Goal: Transaction & Acquisition: Purchase product/service

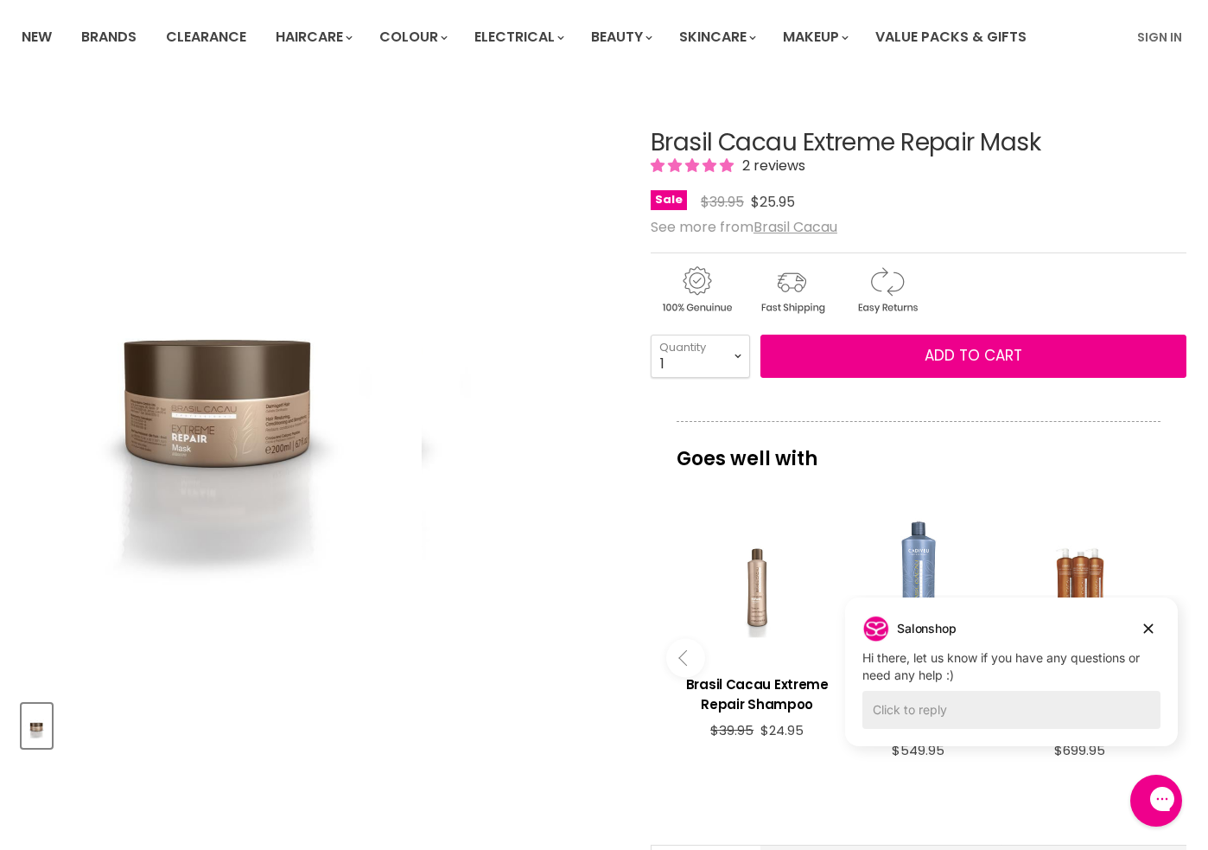
scroll to position [119, 0]
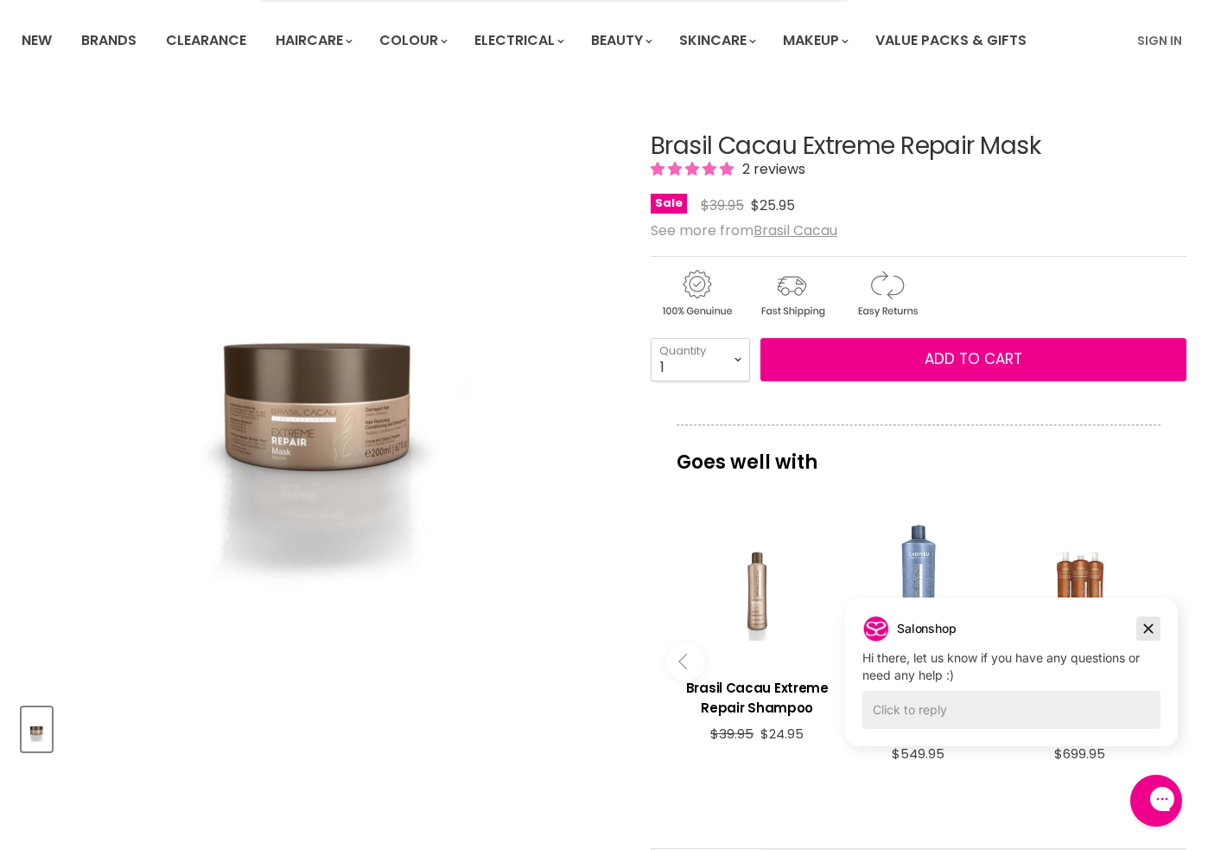
drag, startPoint x: 1149, startPoint y: 628, endPoint x: 1981, endPoint y: 1222, distance: 1023.0
click at [1149, 628] on icon "Dismiss campaign" at bounding box center [1149, 629] width 10 height 10
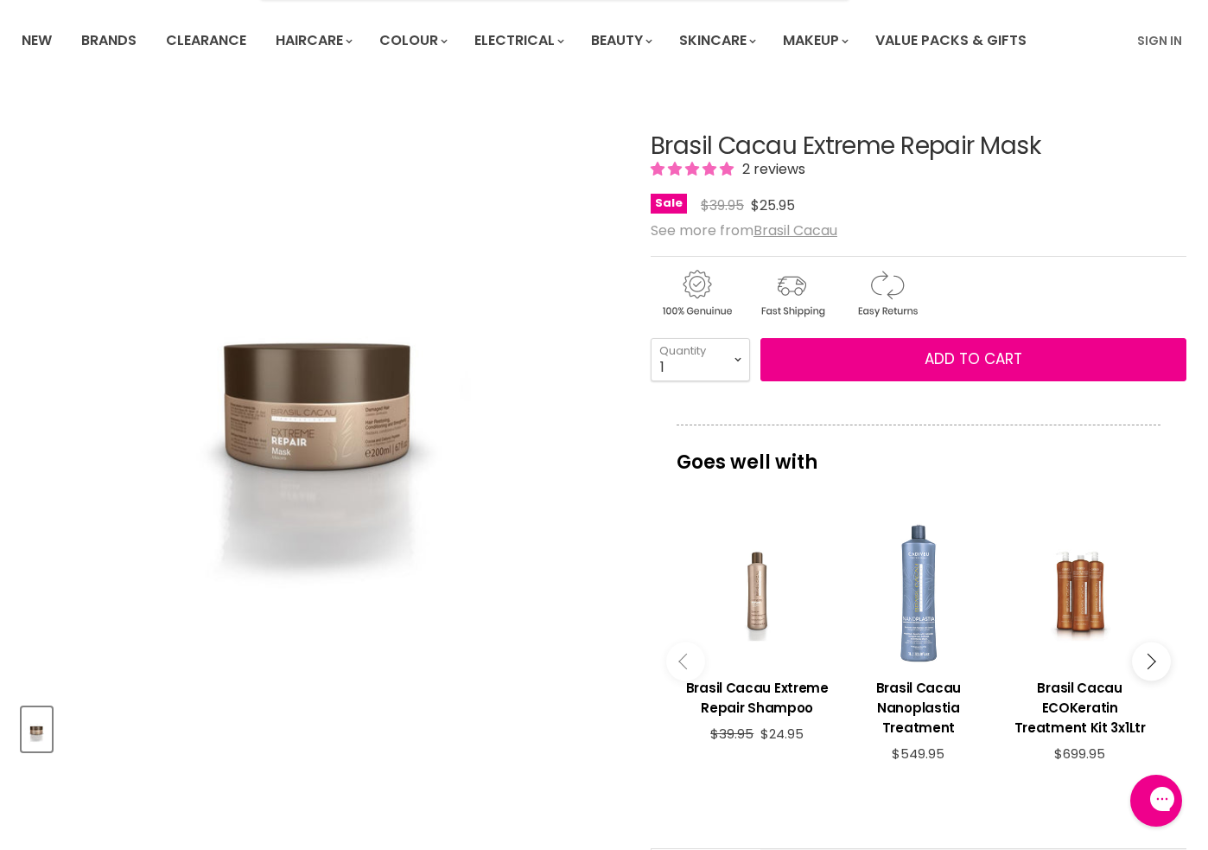
click at [1149, 661] on icon "Main content" at bounding box center [1148, 661] width 16 height 16
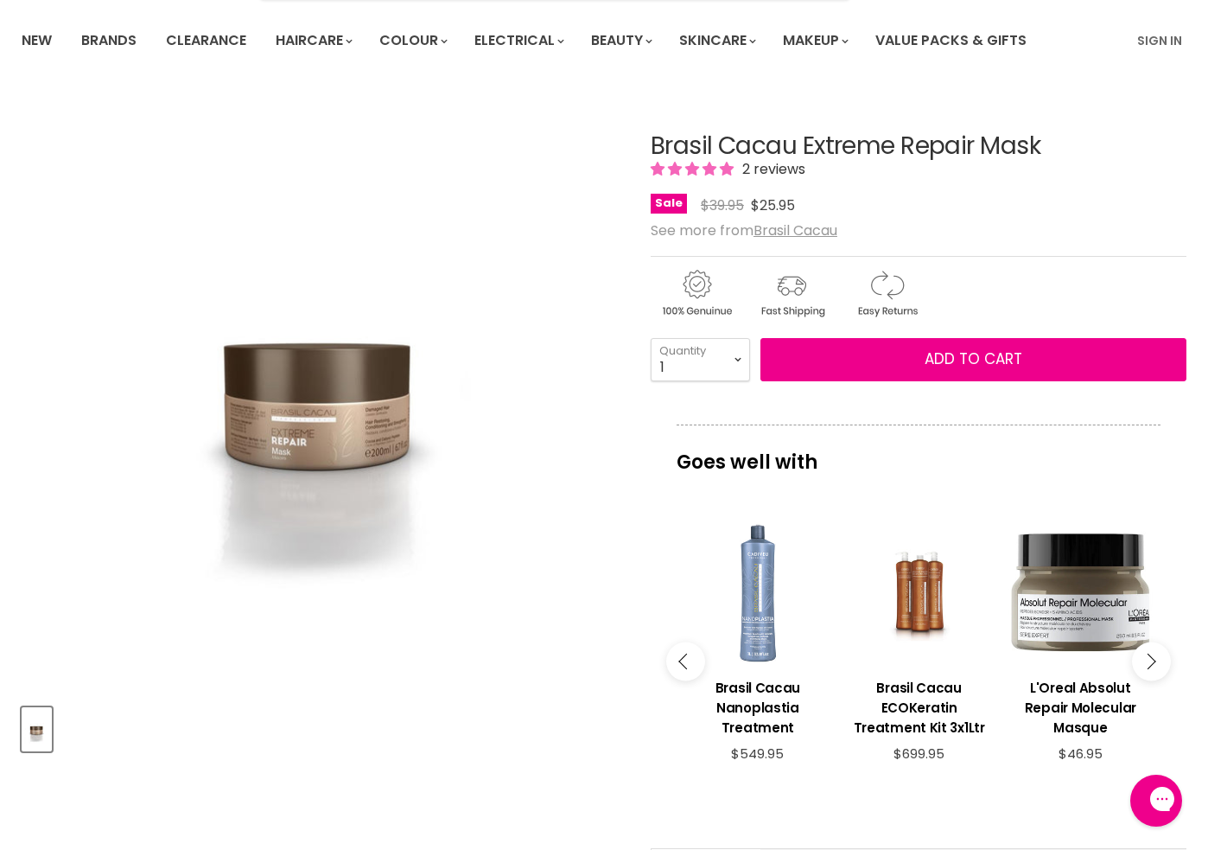
click at [1149, 661] on icon "Main content" at bounding box center [1148, 661] width 16 height 16
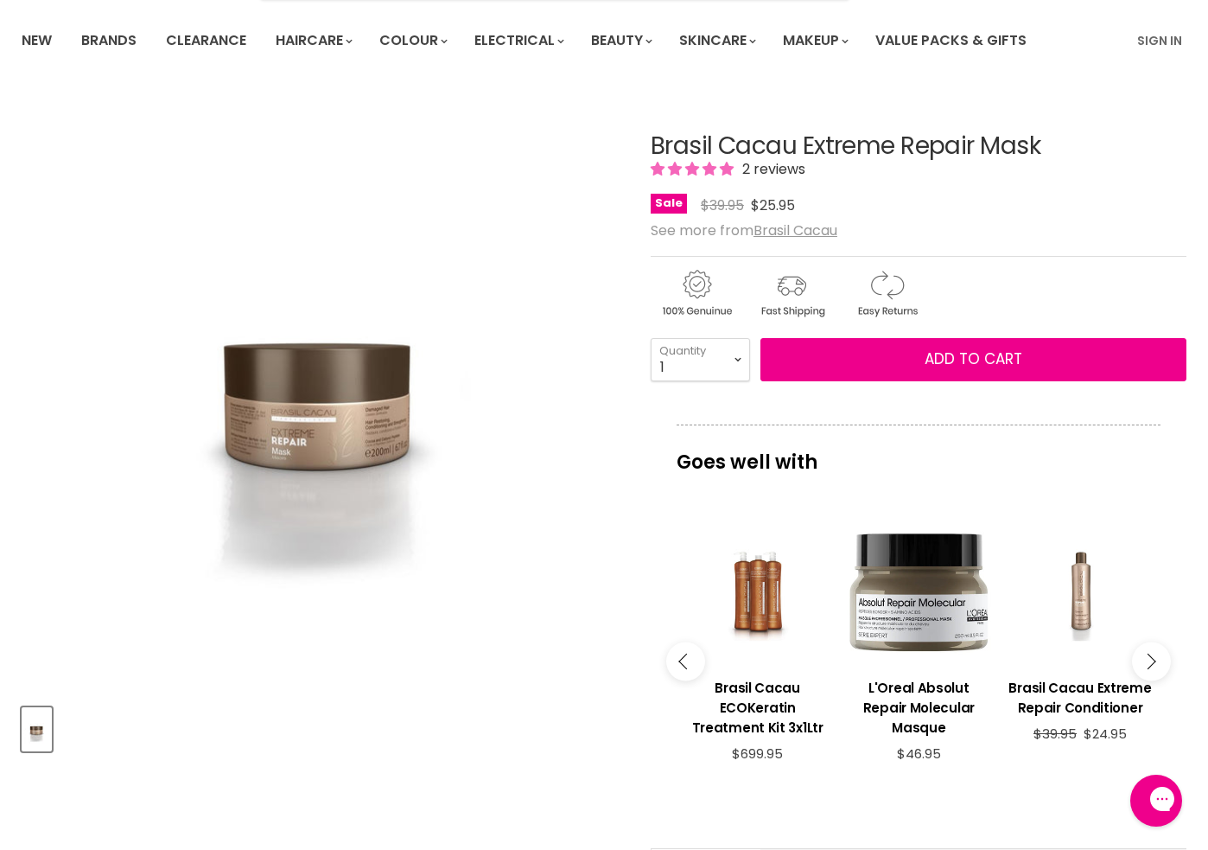
click at [1151, 662] on icon "Main content" at bounding box center [1148, 661] width 16 height 16
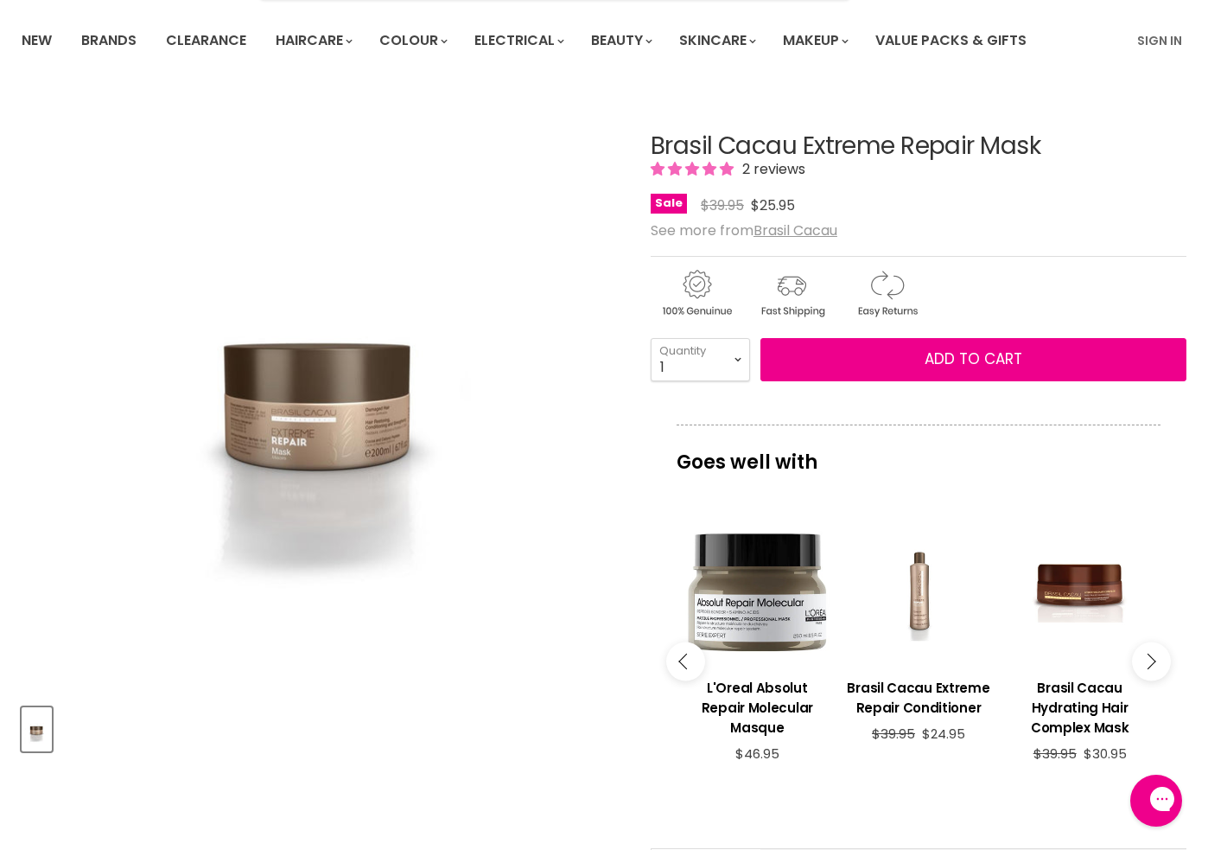
click at [1151, 662] on icon "Main content" at bounding box center [1148, 661] width 16 height 16
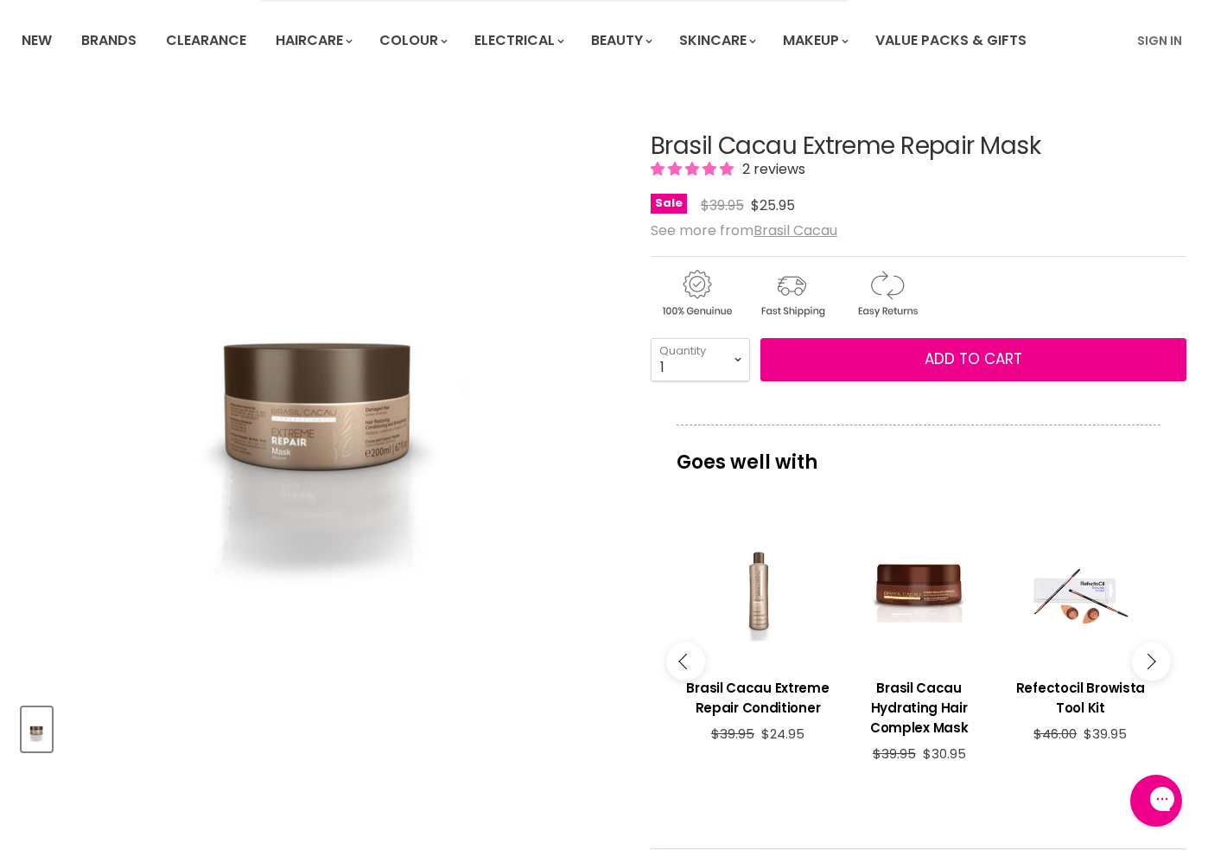
click at [1151, 662] on icon "Main content" at bounding box center [1148, 661] width 16 height 16
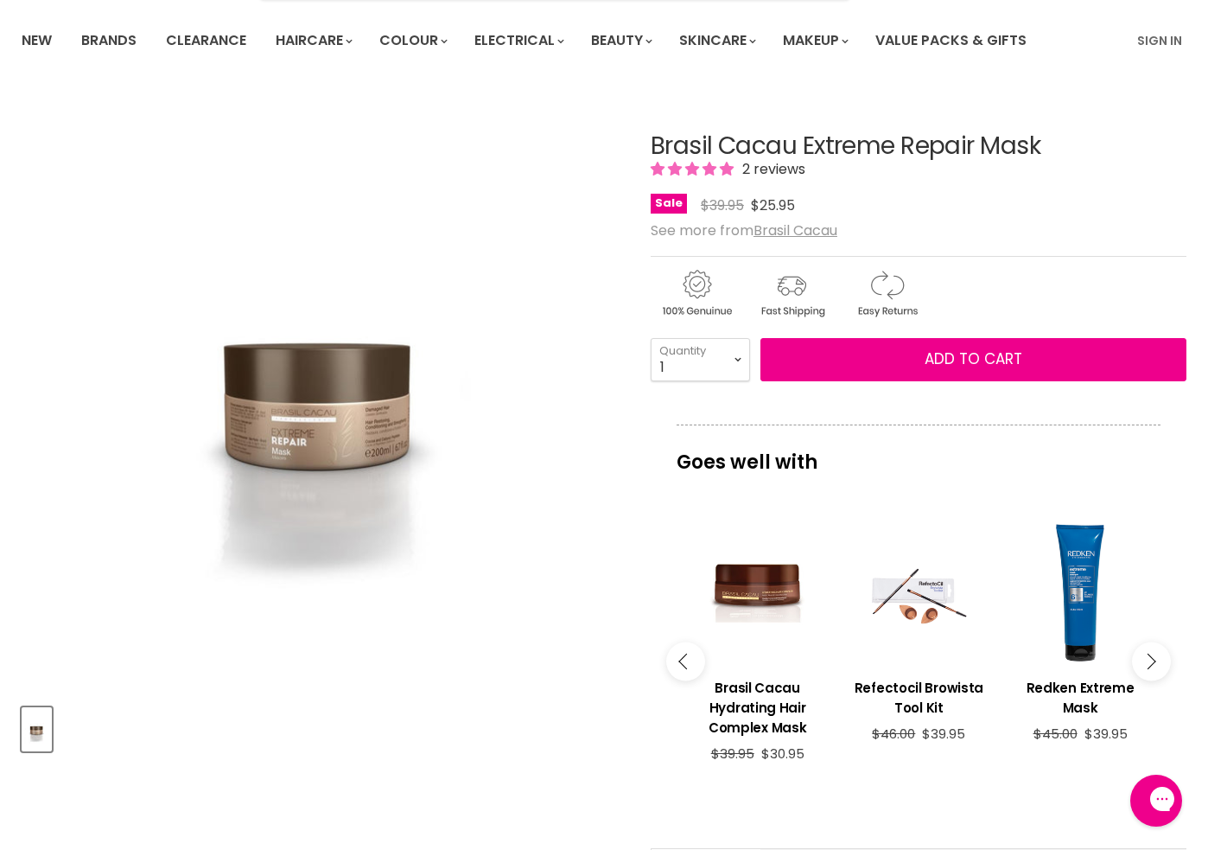
click at [1152, 662] on icon "Main content" at bounding box center [1148, 661] width 16 height 16
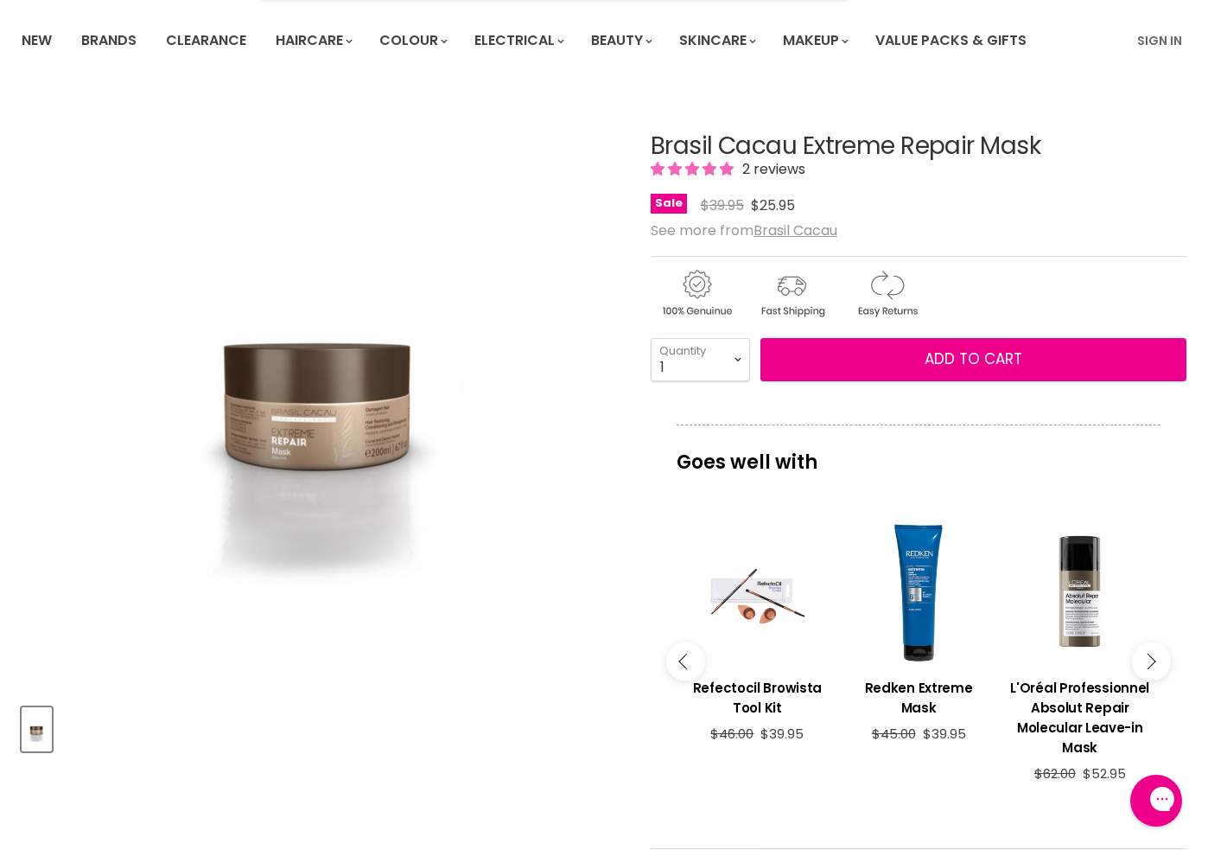
click at [1152, 662] on icon "Main content" at bounding box center [1148, 661] width 16 height 16
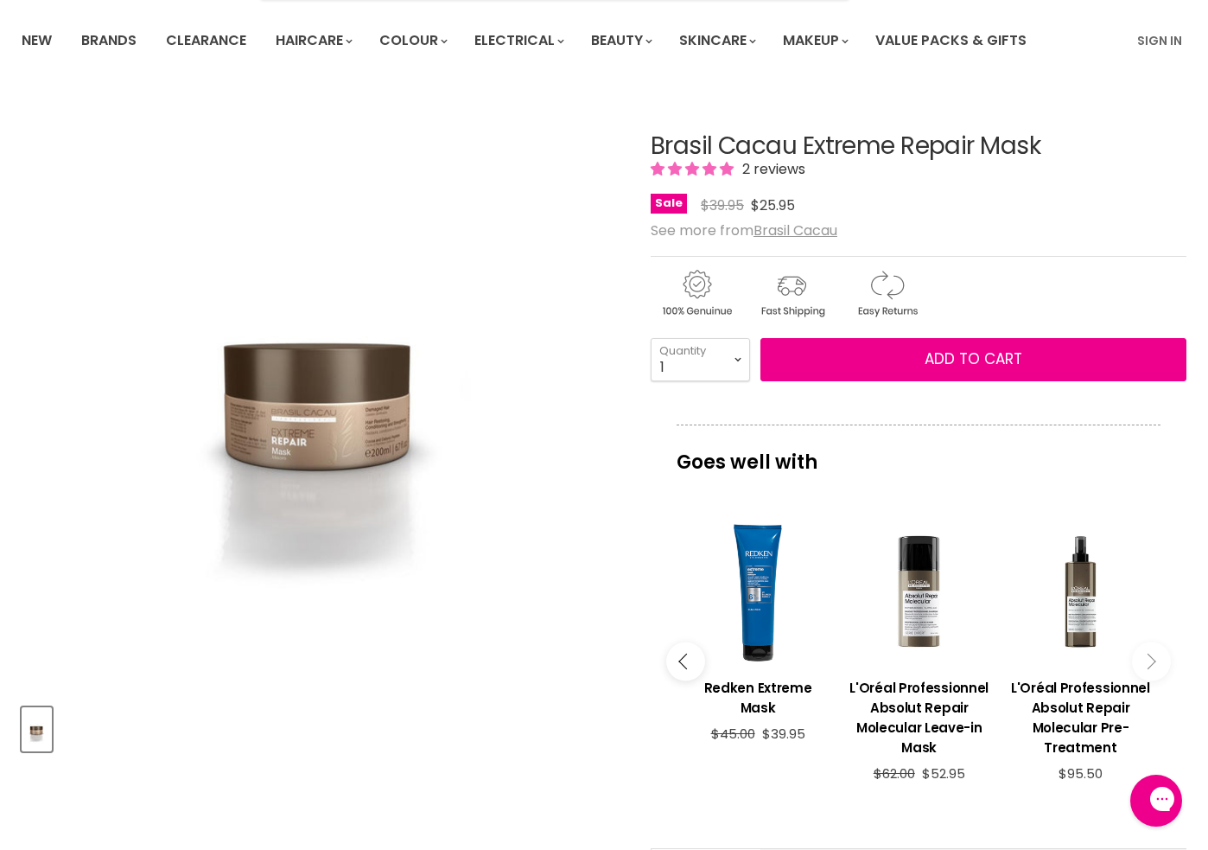
click at [1152, 662] on icon "Main content" at bounding box center [1148, 661] width 16 height 16
click at [1153, 662] on button "Main content" at bounding box center [1151, 661] width 39 height 39
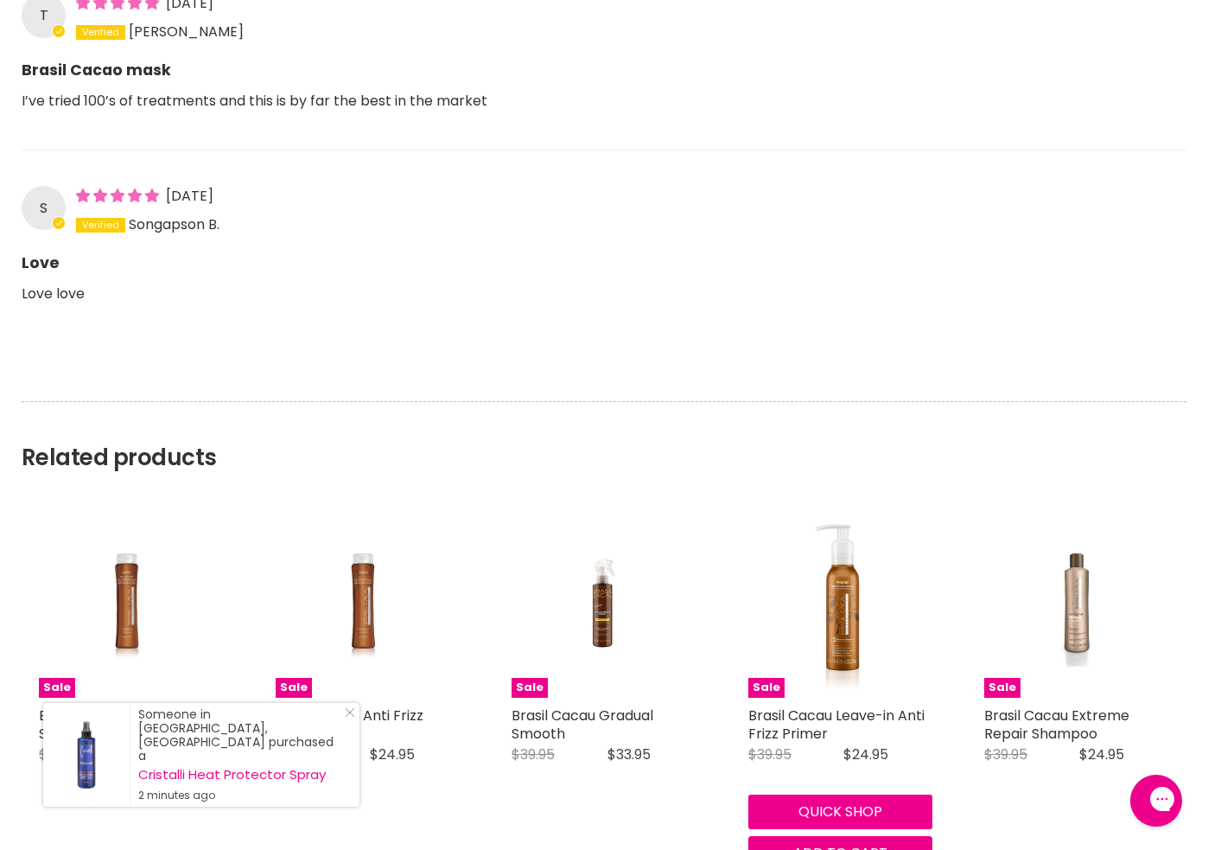
scroll to position [0, 0]
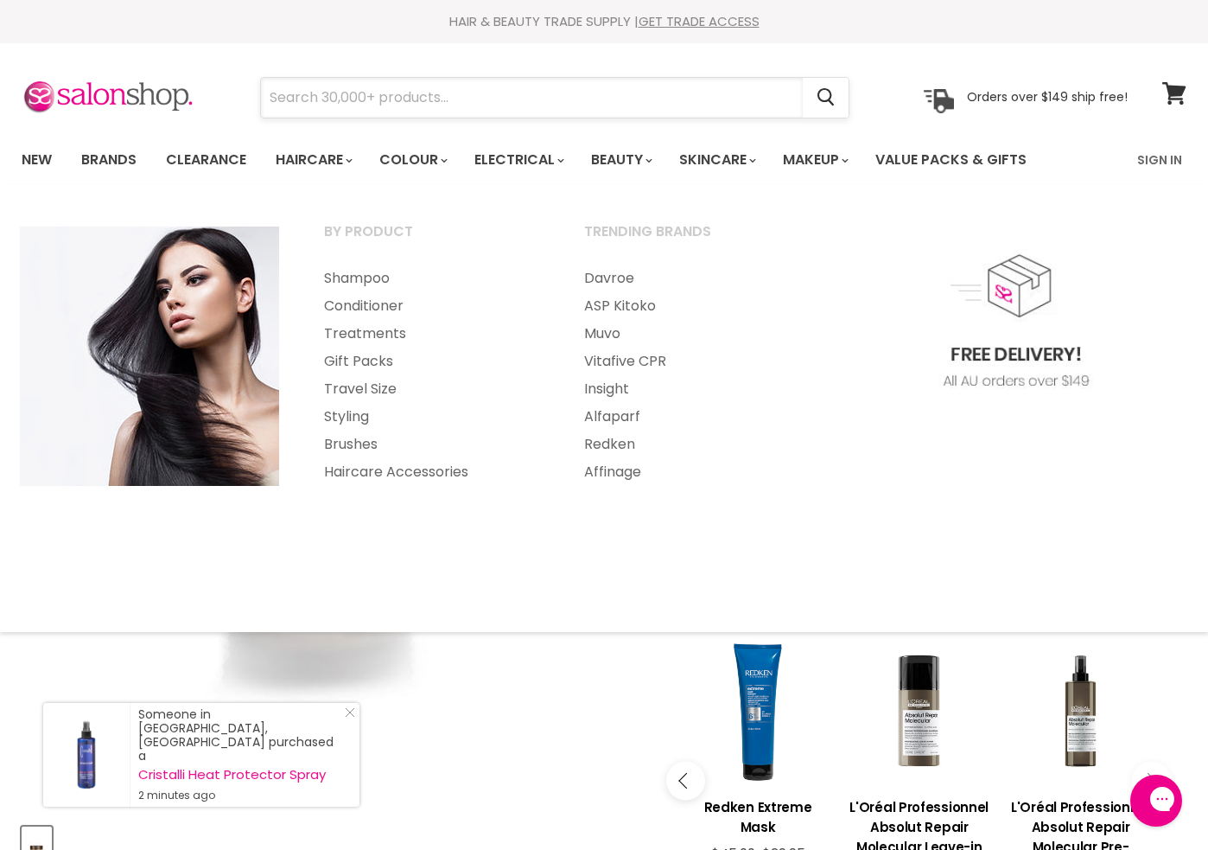
click at [411, 102] on input "Search" at bounding box center [532, 98] width 542 height 40
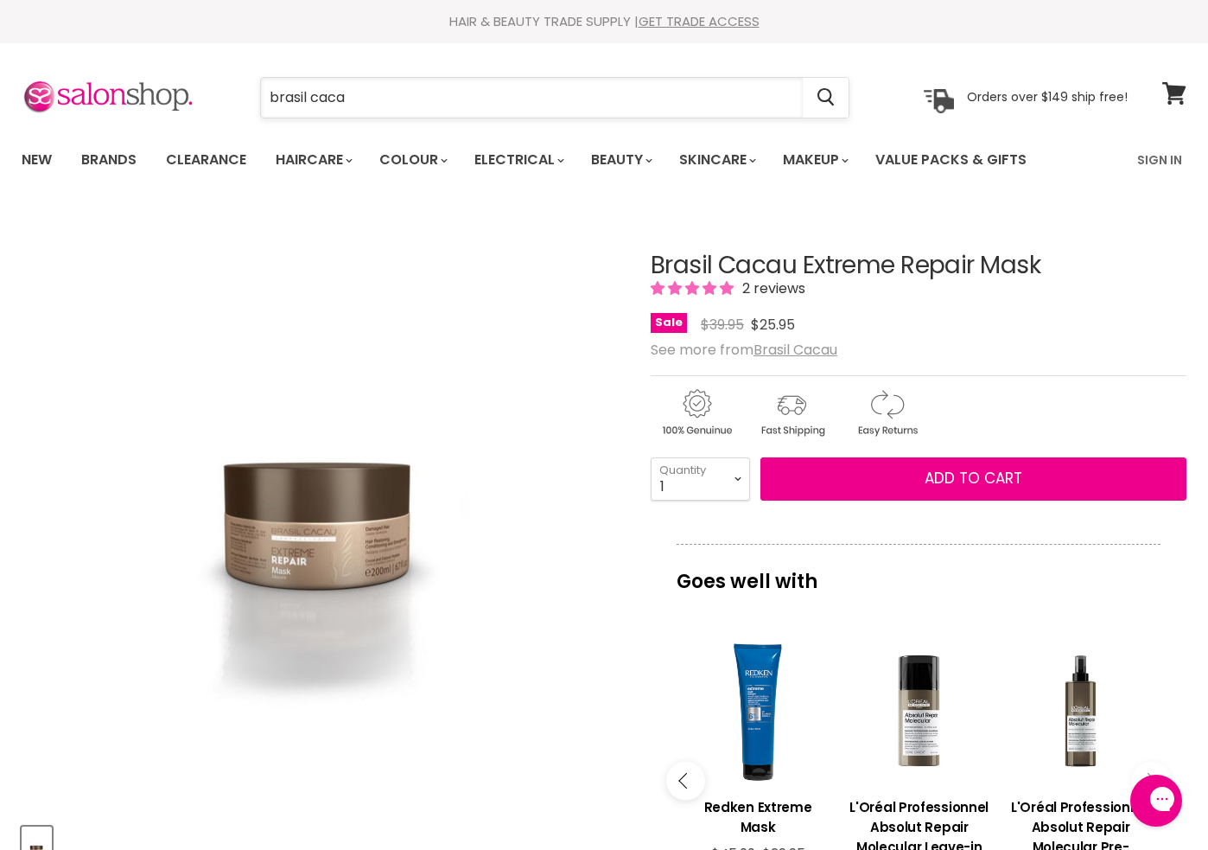
type input "brasil cacau"
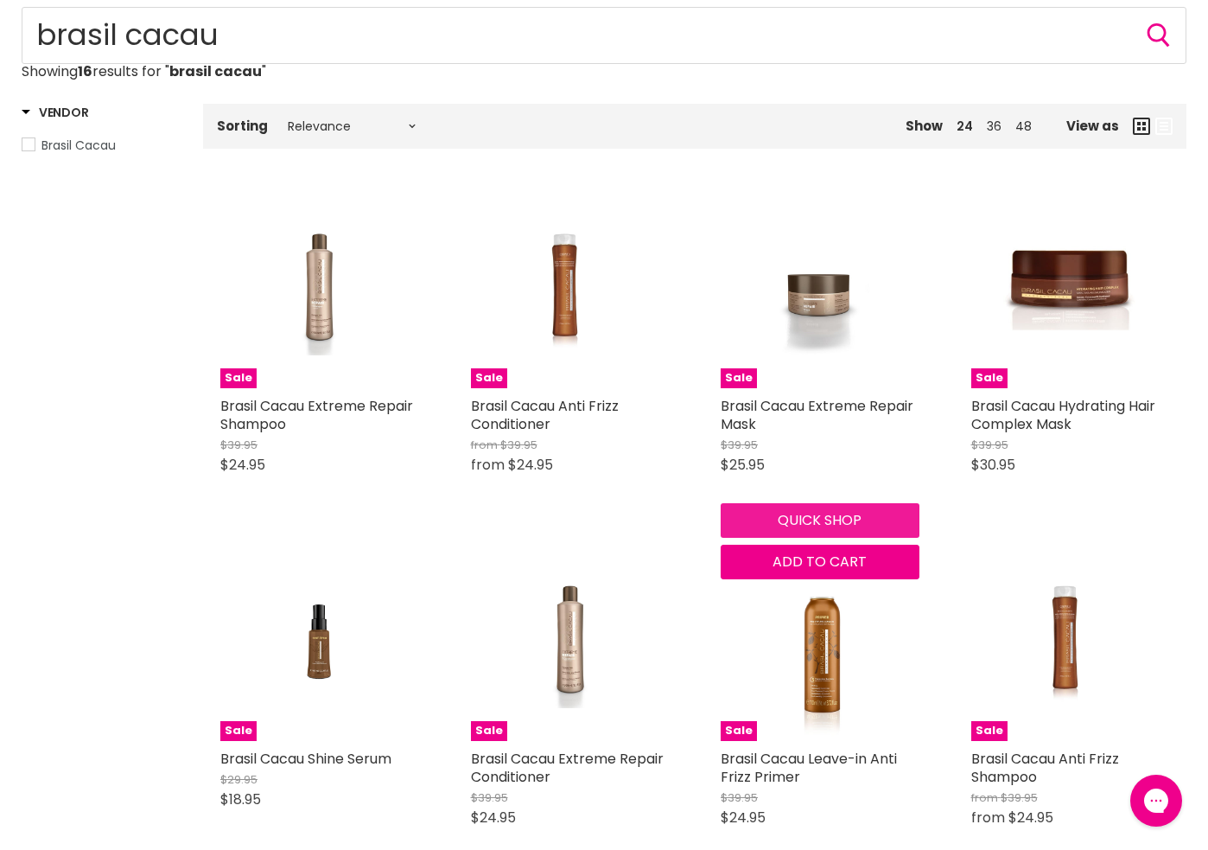
scroll to position [376, 0]
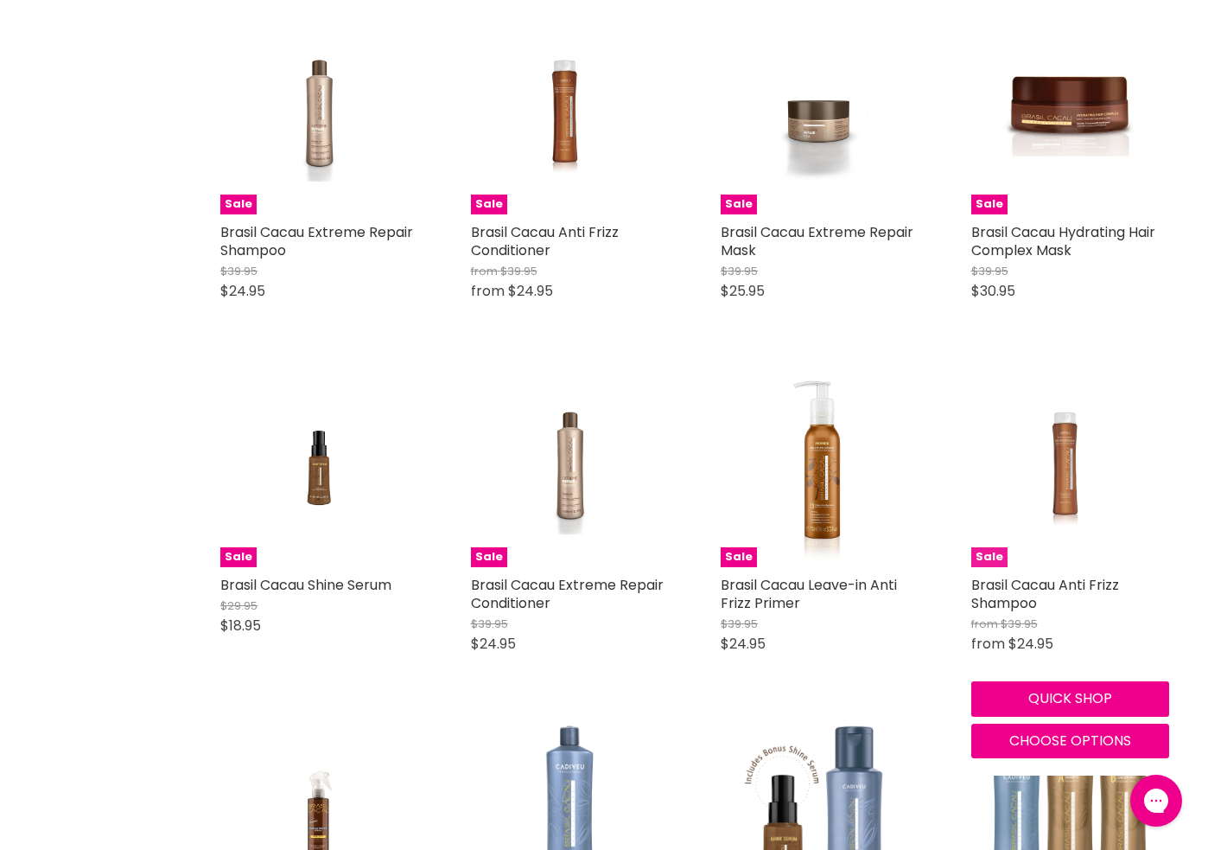
click at [1070, 458] on img "Main content" at bounding box center [1070, 468] width 132 height 199
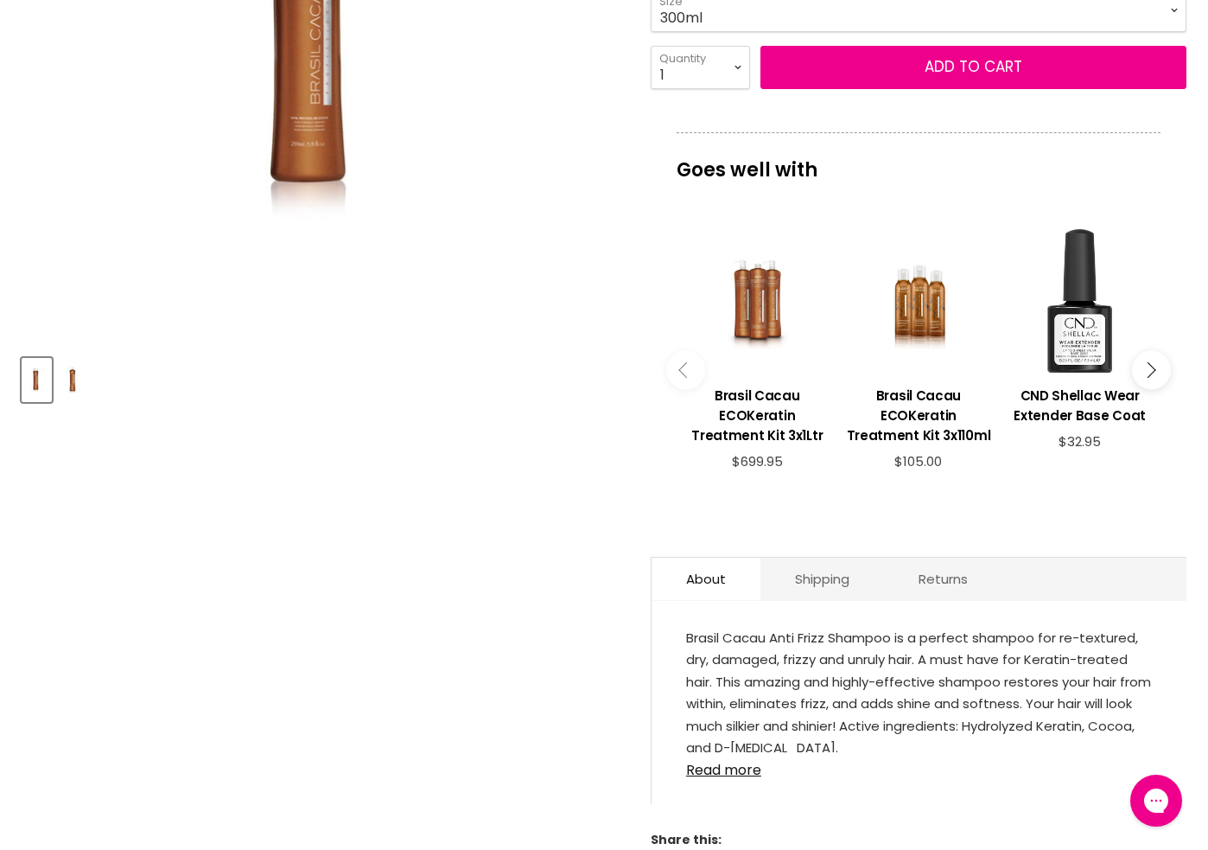
click at [75, 378] on img "Product thumbnails" at bounding box center [72, 380] width 27 height 41
